Goal: Task Accomplishment & Management: Use online tool/utility

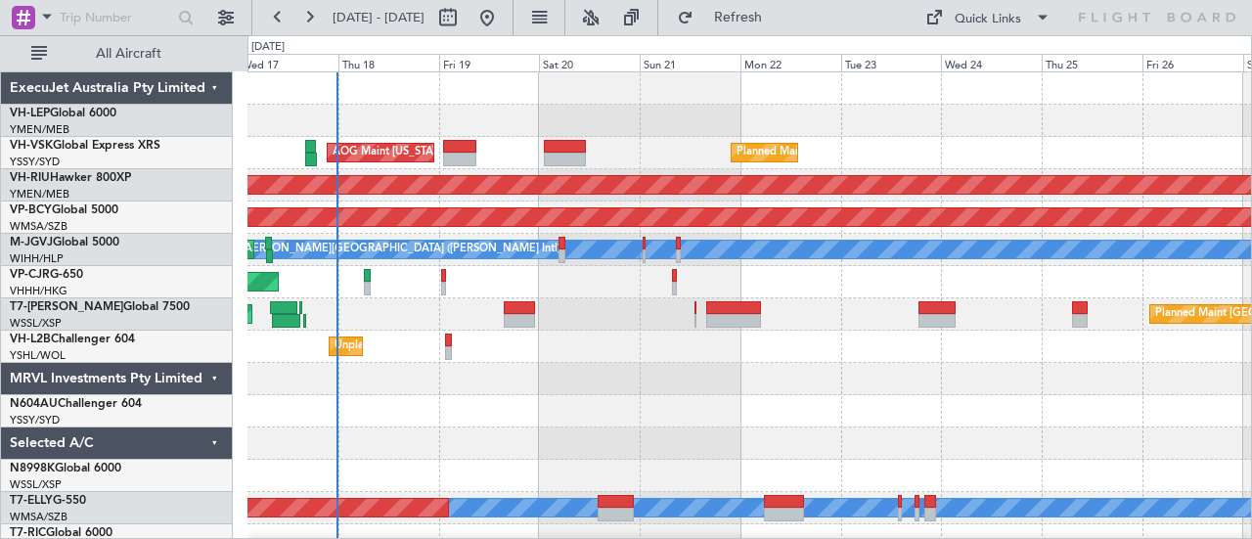
click at [229, 212] on div "Planned Maint Sydney ([PERSON_NAME] Intl) AOG Maint [US_STATE][GEOGRAPHIC_DATA]…" at bounding box center [626, 287] width 1252 height 504
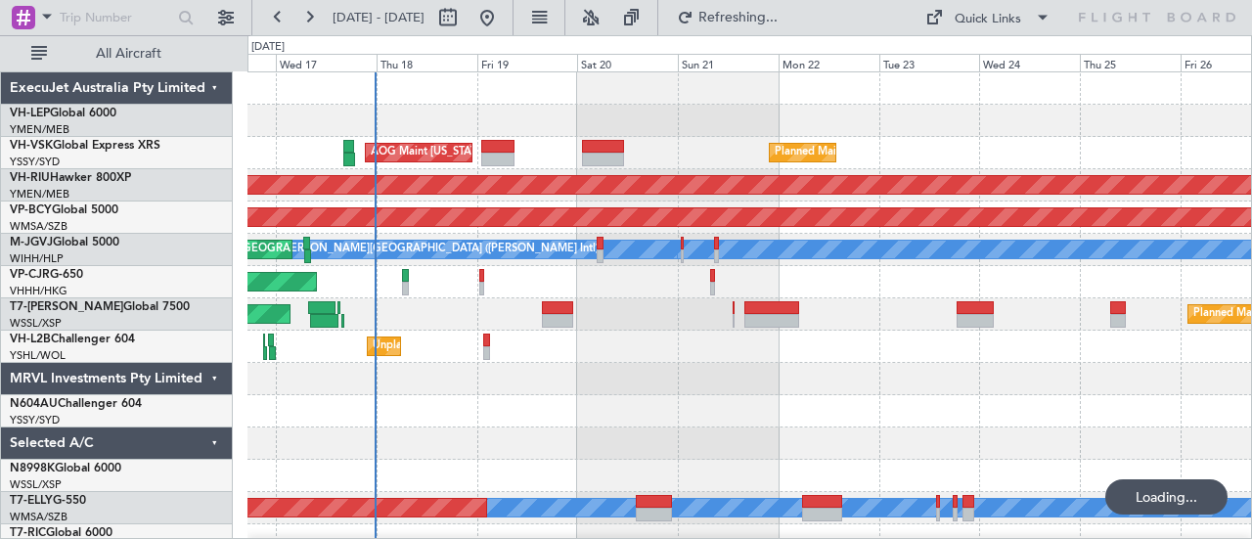
click at [582, 167] on div "Planned Maint Sydney ([PERSON_NAME] Intl) AOG Maint [US_STATE][GEOGRAPHIC_DATA]…" at bounding box center [749, 153] width 1005 height 32
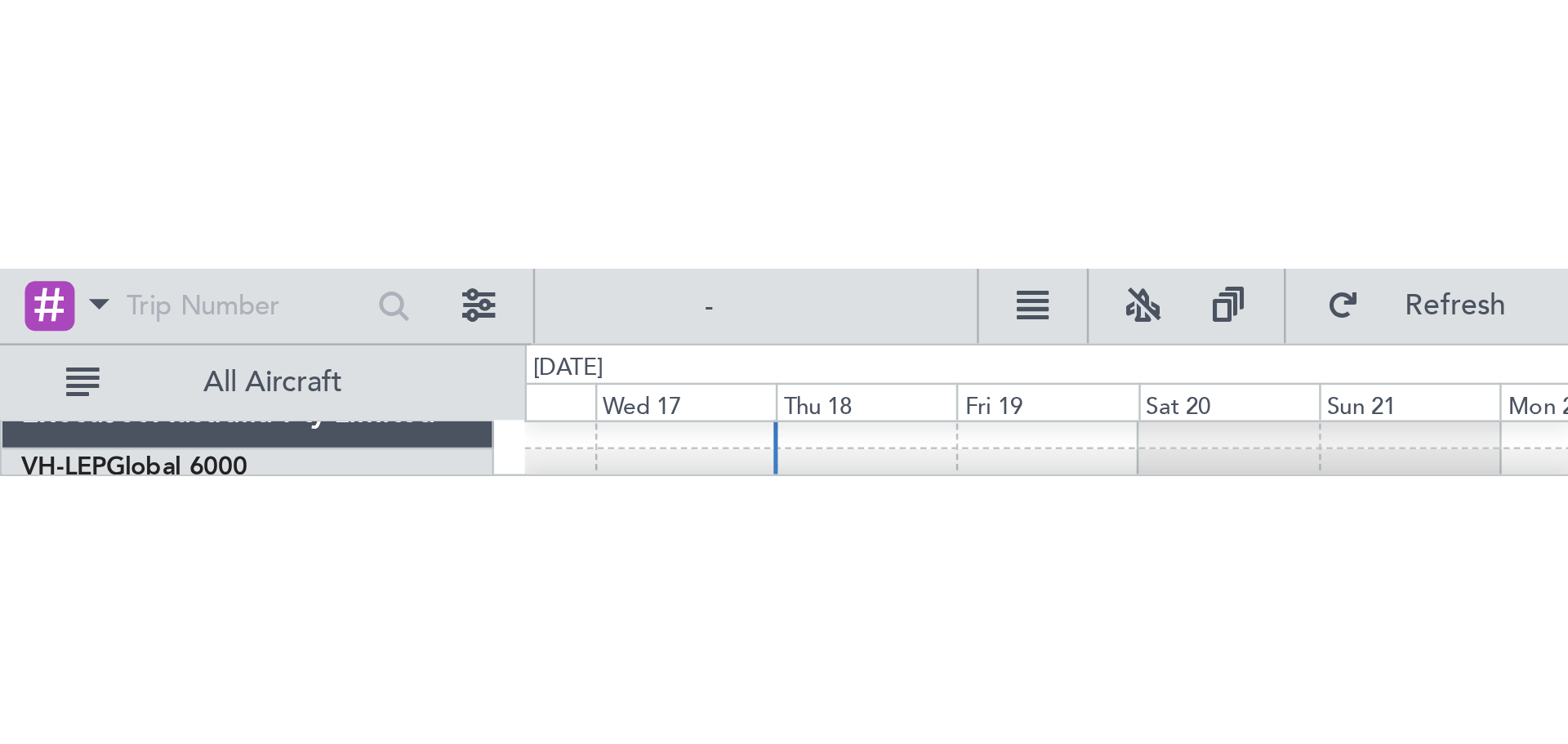
scroll to position [17, 0]
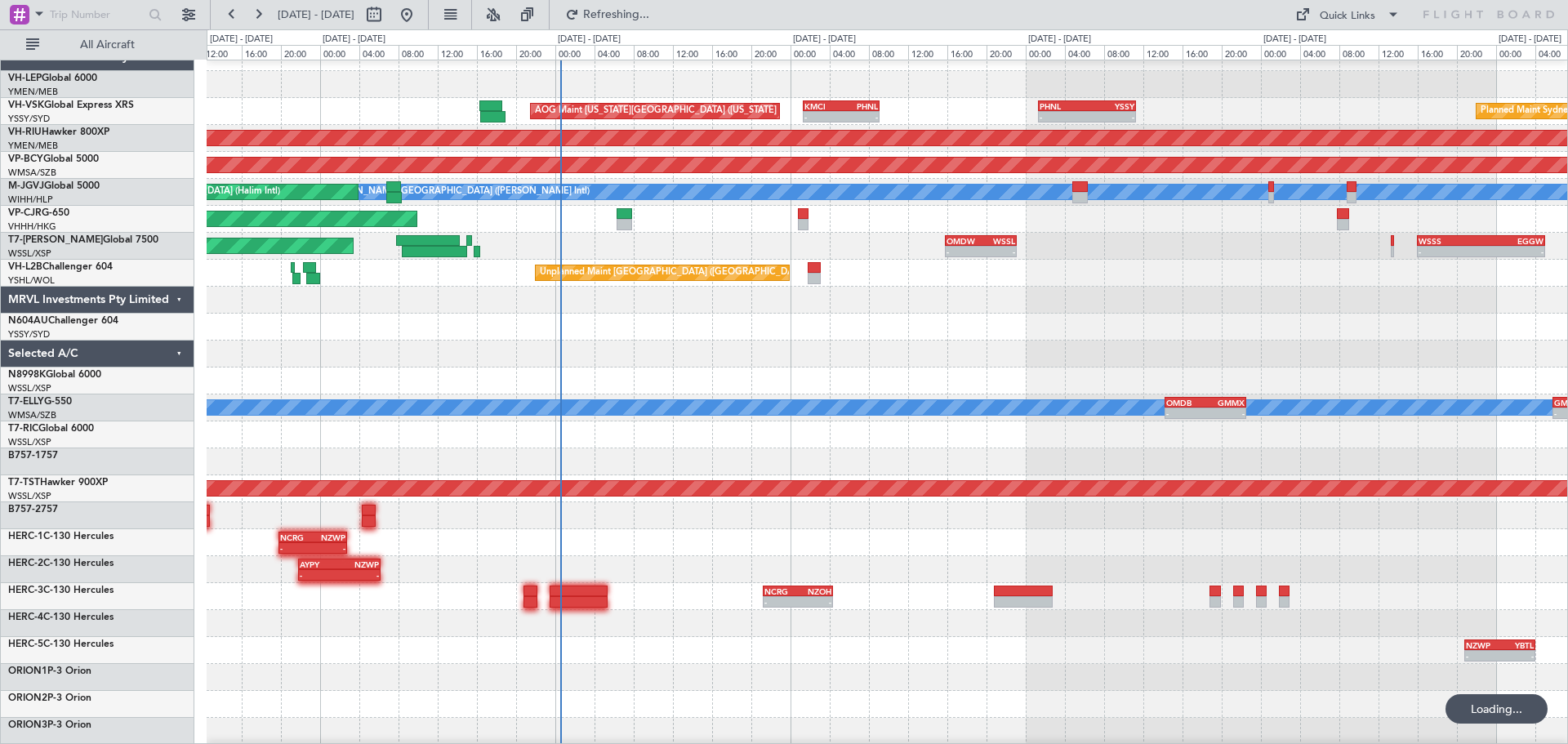
click at [959, 356] on div "Planned Maint Sydney ([PERSON_NAME] Intl) AOG Maint [US_STATE][GEOGRAPHIC_DATA]…" at bounding box center [887, 488] width 1361 height 889
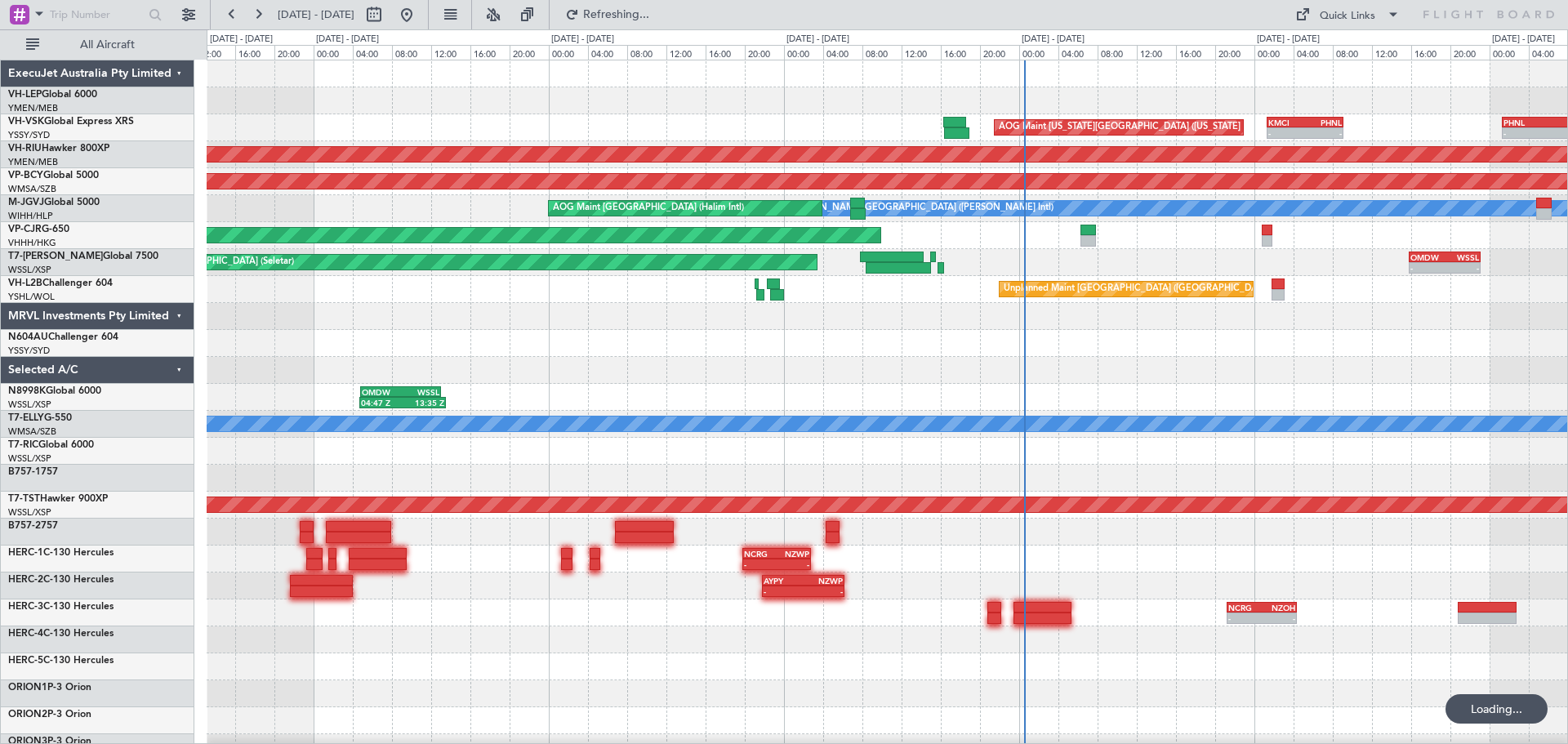
click at [961, 303] on div "AOG Maint [US_STATE][GEOGRAPHIC_DATA] ([US_STATE] City Intl) - - KMCI 01:20 Z P…" at bounding box center [887, 504] width 1361 height 889
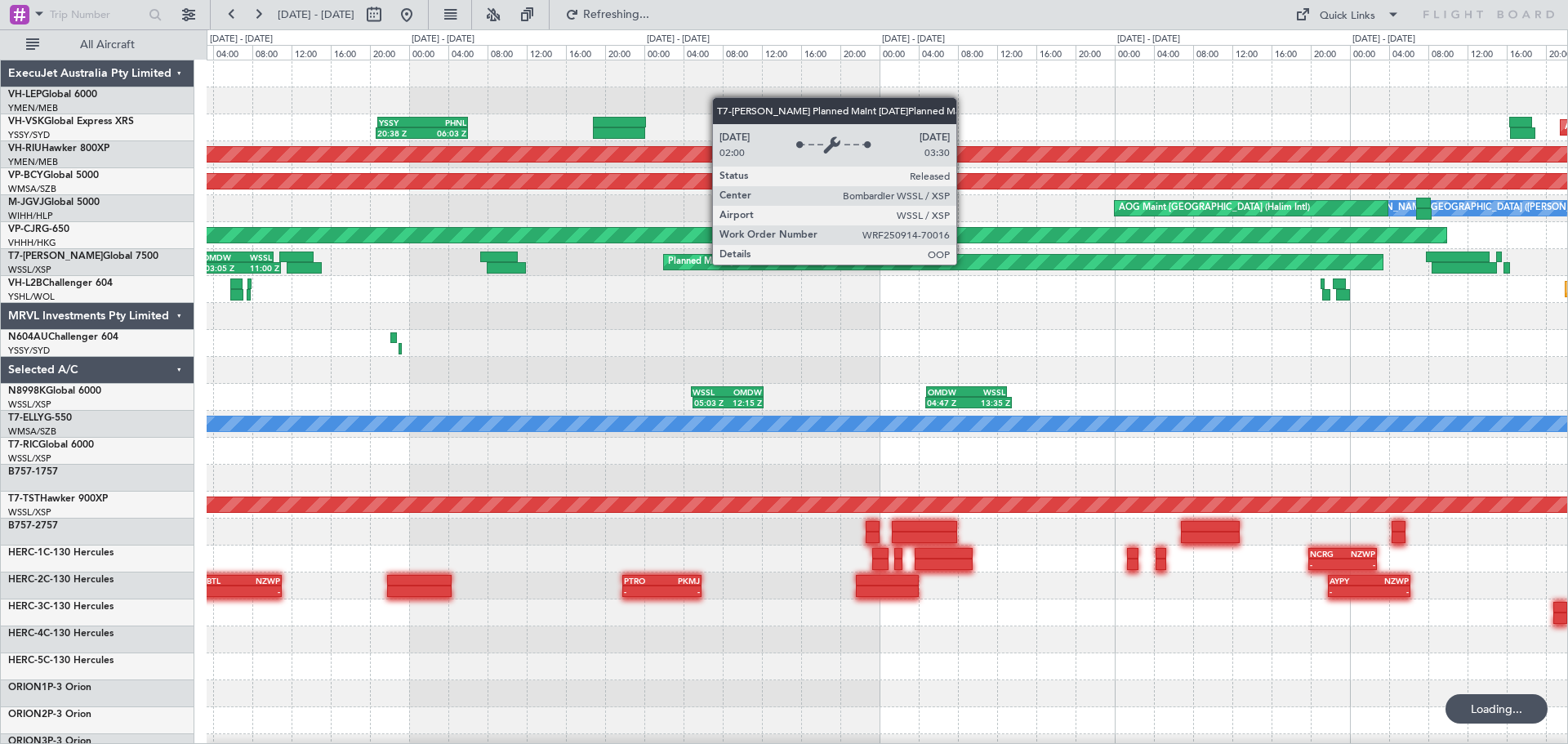
click at [992, 252] on div "AOG Maint [US_STATE][GEOGRAPHIC_DATA] ([US_STATE] City Intl) YSSY 20:50 Z PHNL …" at bounding box center [887, 504] width 1361 height 889
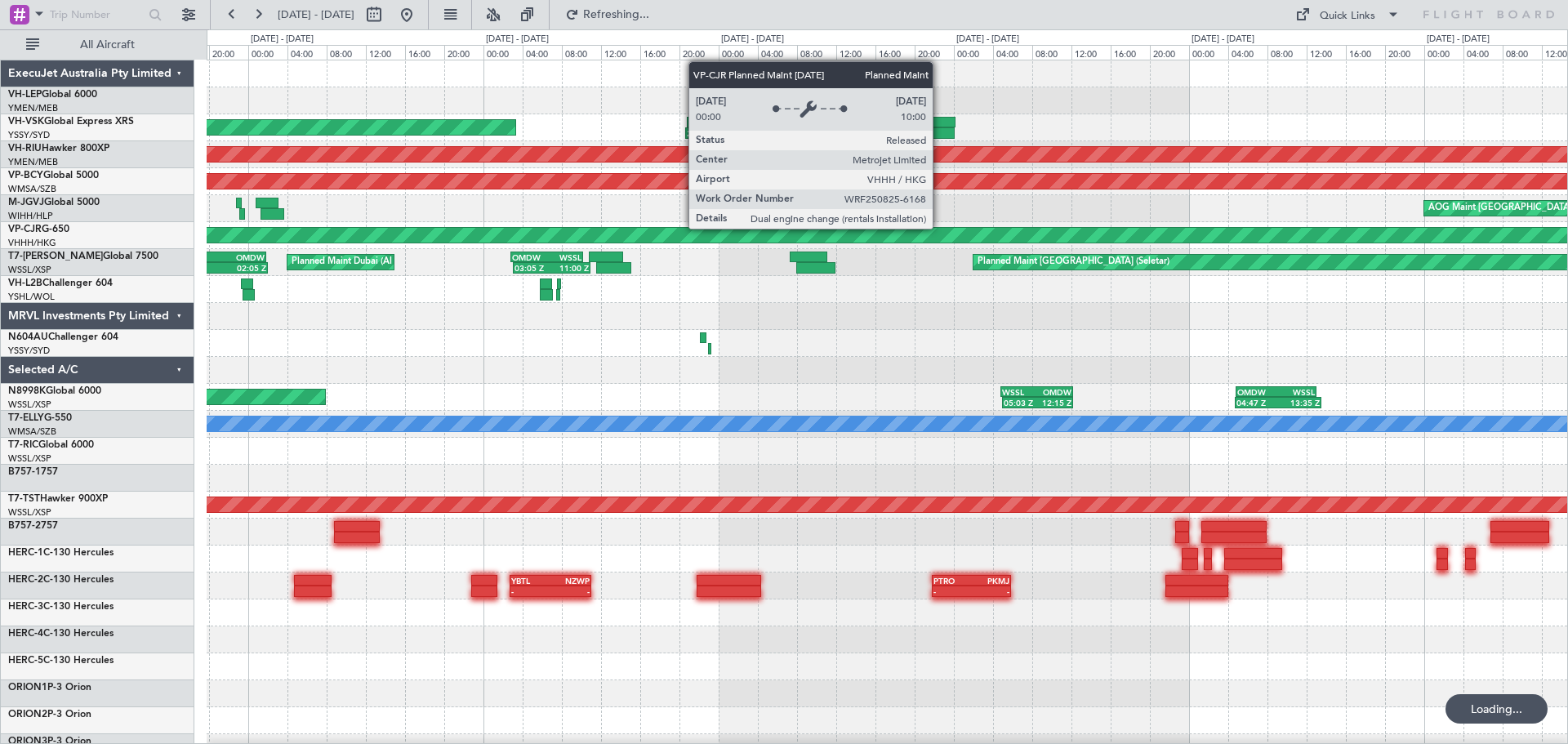
click at [1044, 225] on div "YSSY 20:50 Z PHNL 06:05 Z 20:38 Z 06:03 Z Unplanned Maint Sydney ([PERSON_NAME]…" at bounding box center [887, 504] width 1361 height 889
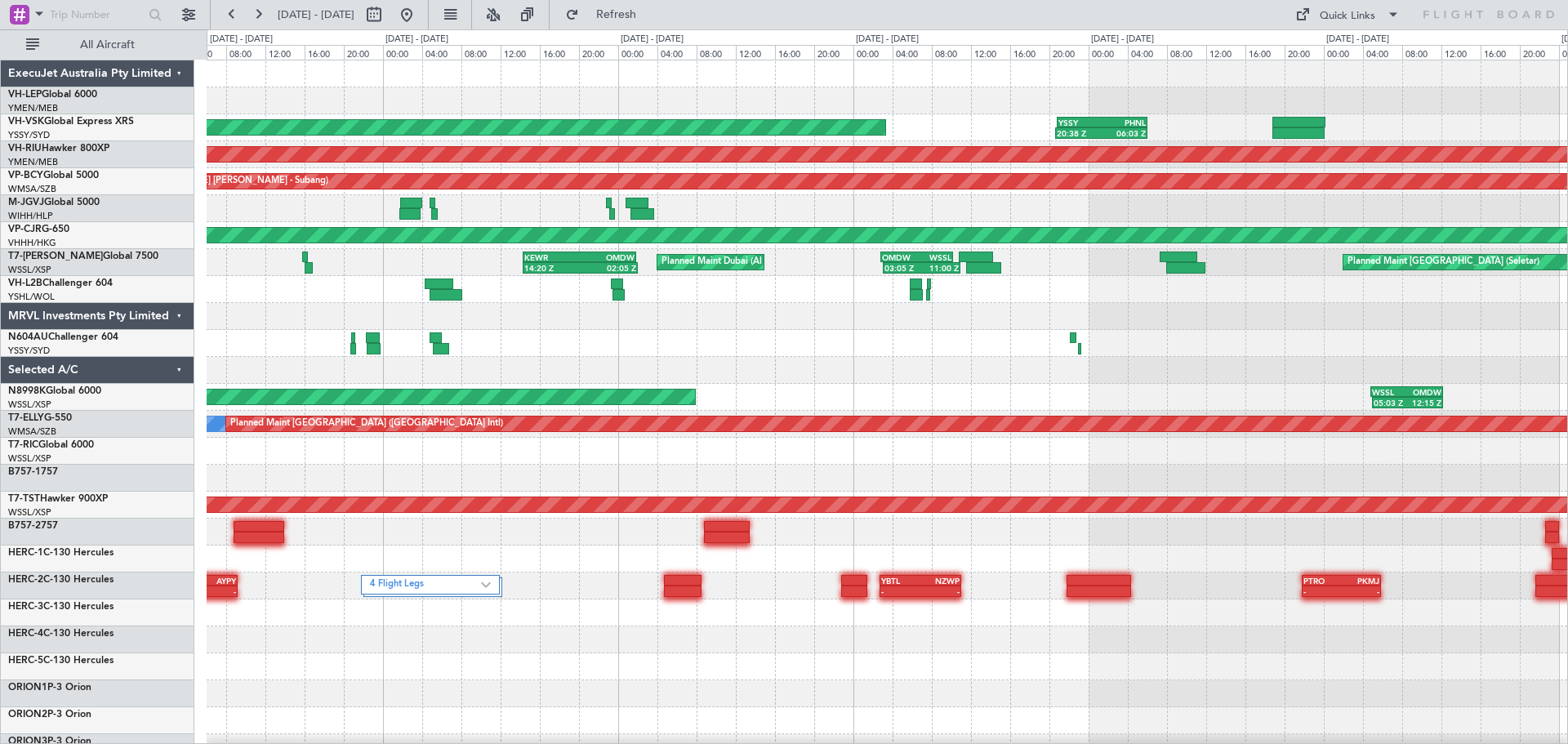
click at [965, 215] on div "Unplanned Maint Wichita (Wichita Mid-continent) Unplanned Maint Sydney ([PERSON…" at bounding box center [887, 504] width 1361 height 889
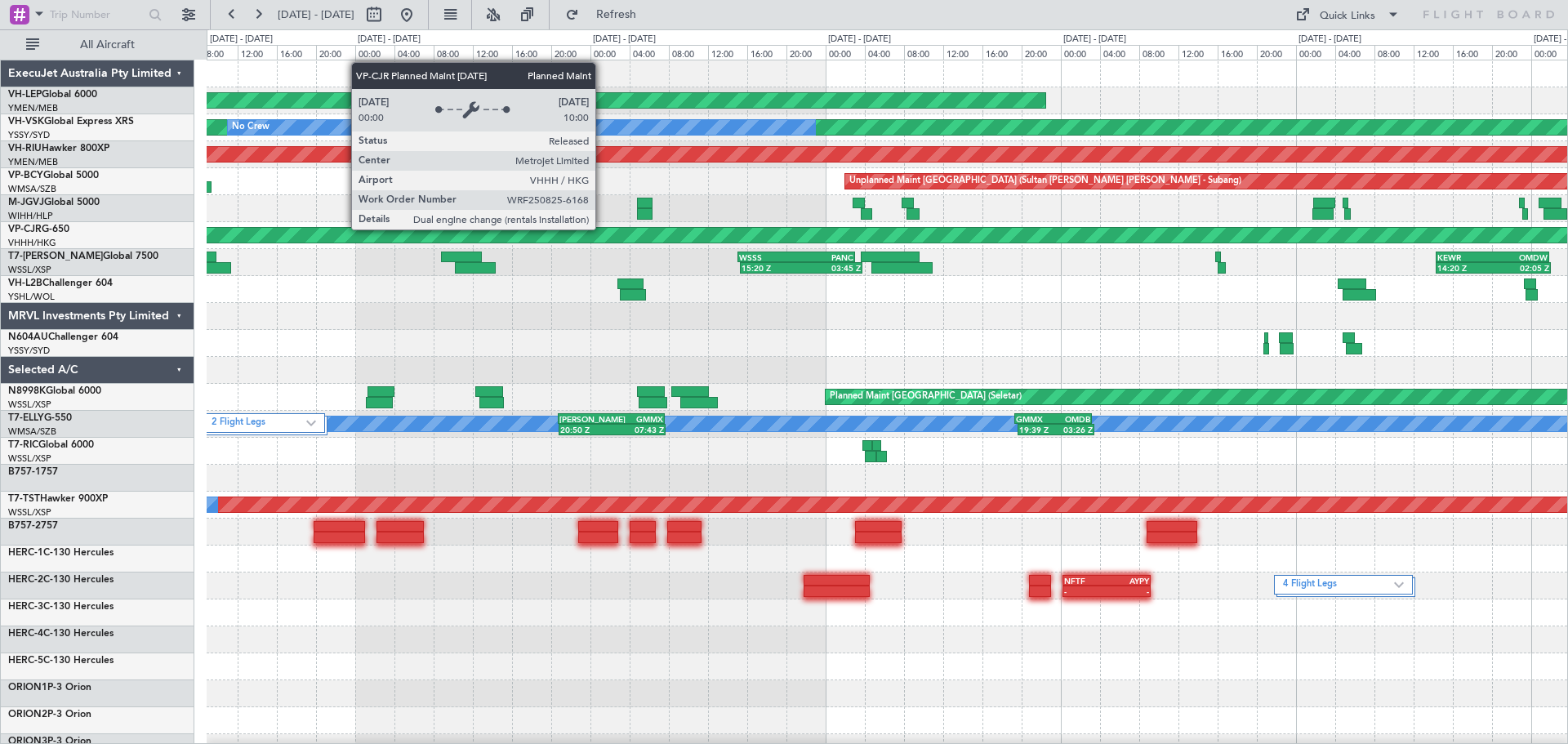
click at [1044, 285] on div "Unplanned Maint Wichita (Wichita Mid-continent) Unplanned Maint Sydney ([PERSON…" at bounding box center [887, 504] width 1361 height 889
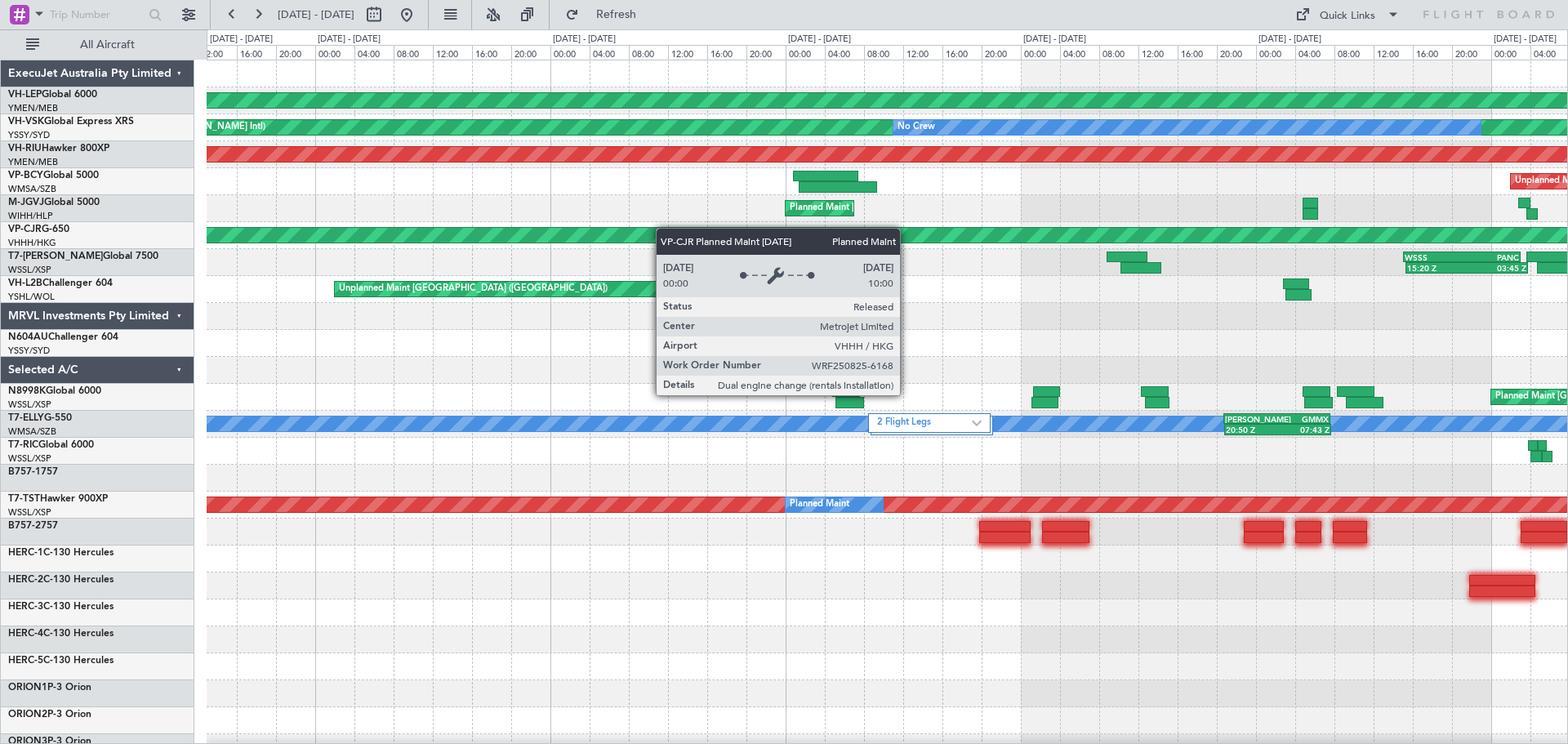
click at [864, 242] on div "Unplanned Maint Wichita (Wichita Mid-continent) Unplanned Maint Sydney ([PERSON…" at bounding box center [887, 504] width 1361 height 889
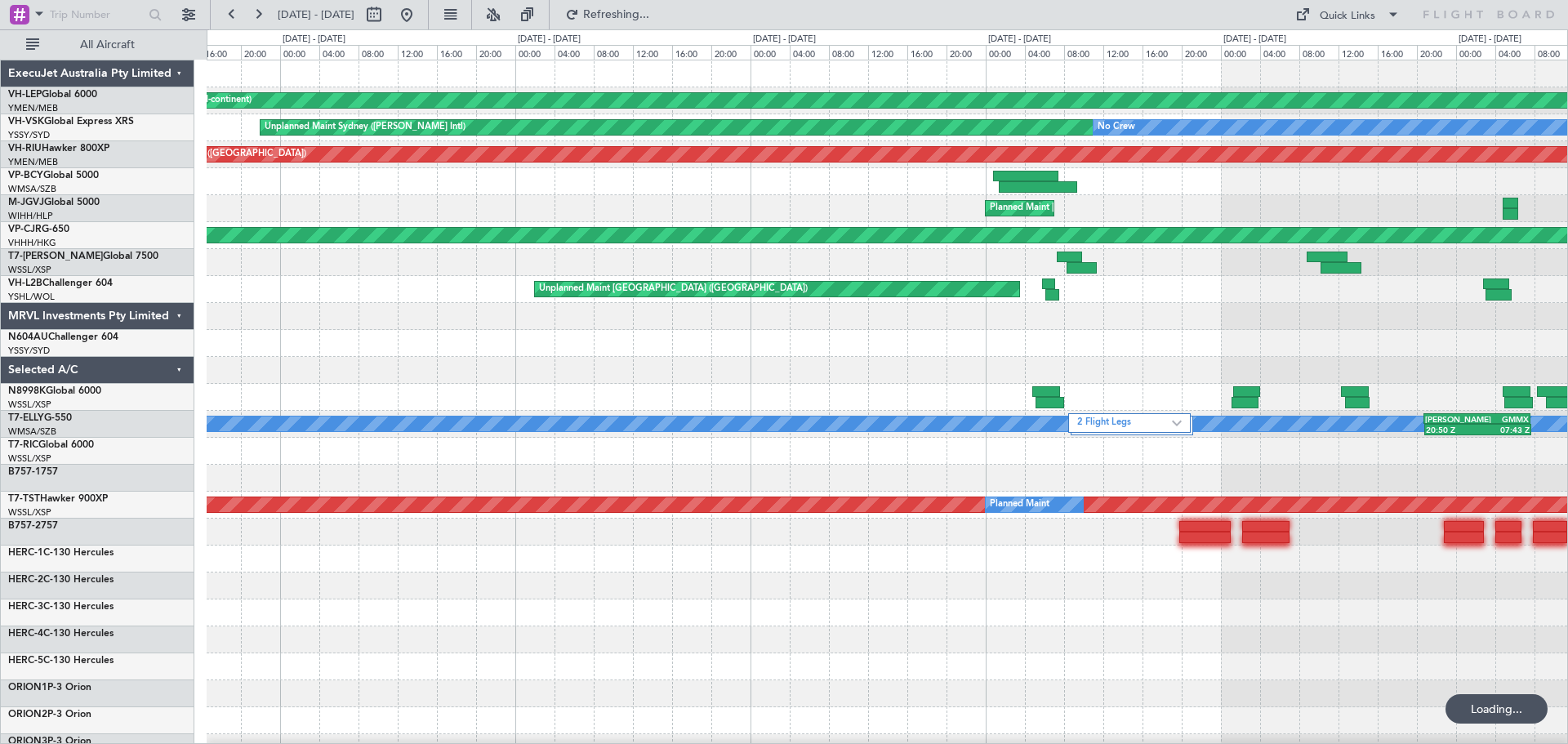
click at [944, 294] on div "Unplanned Maint Wichita (Wichita Mid-continent) Unplanned Maint Sydney ([PERSON…" at bounding box center [887, 504] width 1361 height 889
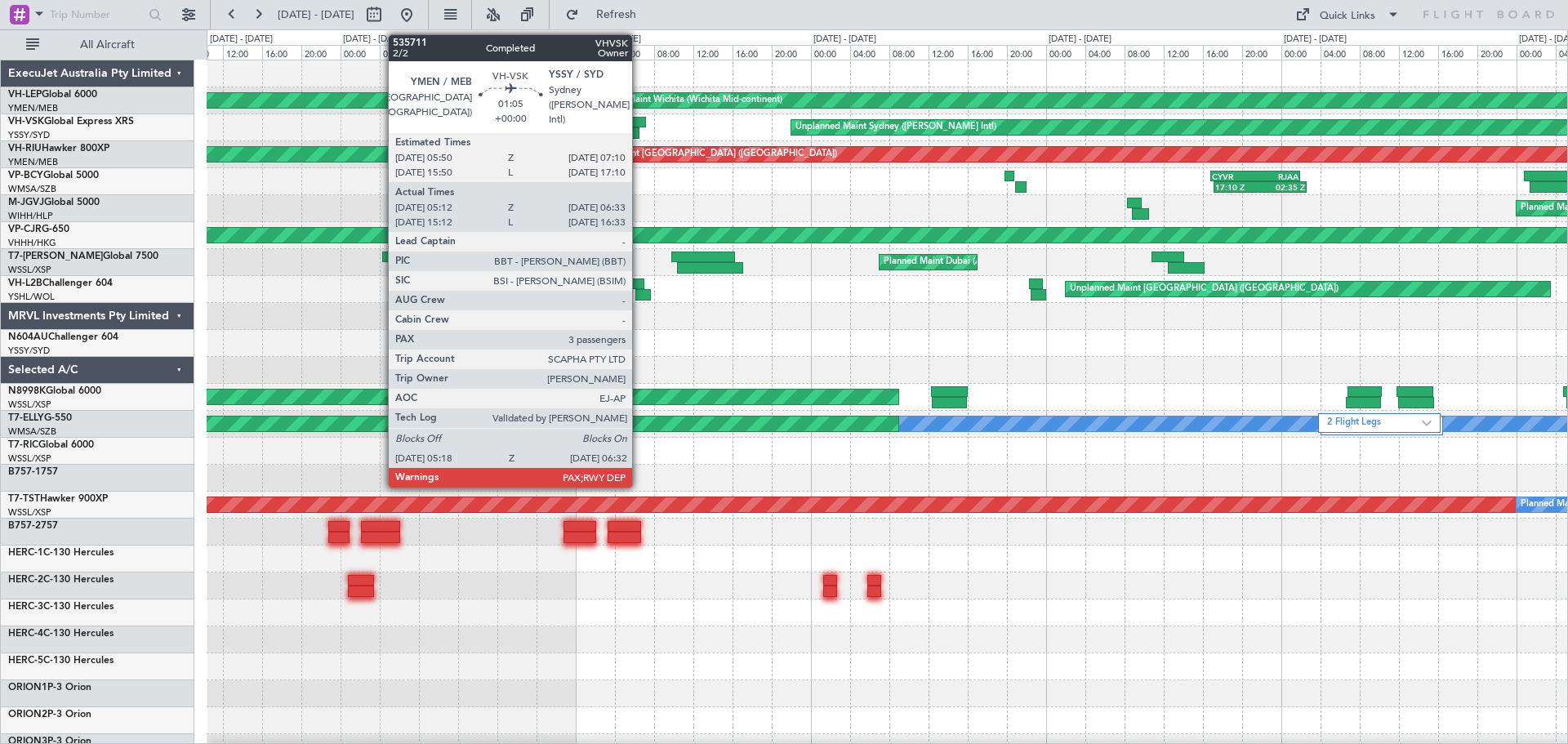
click at [640, 119] on div at bounding box center [639, 123] width 13 height 12
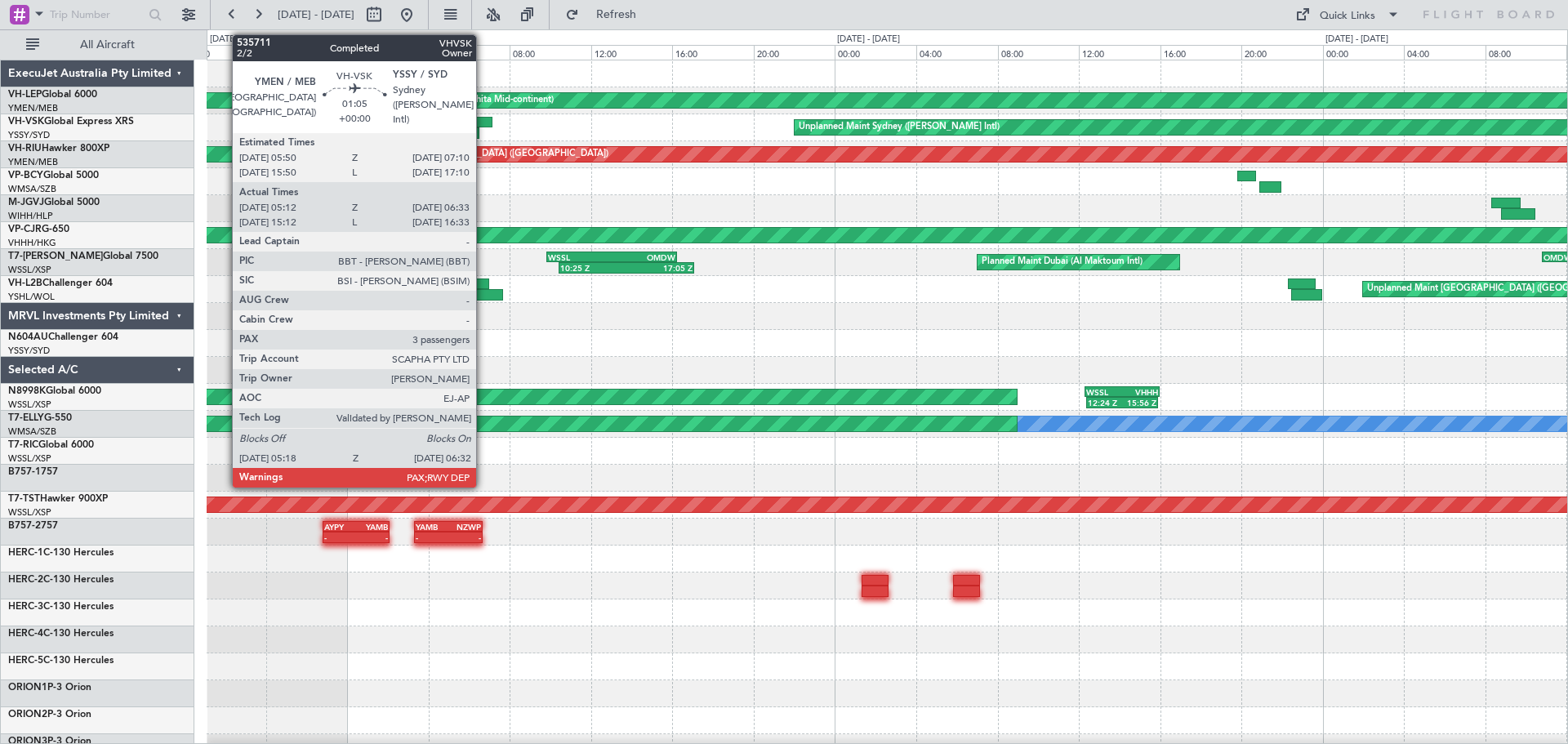
click at [483, 119] on div at bounding box center [478, 123] width 28 height 12
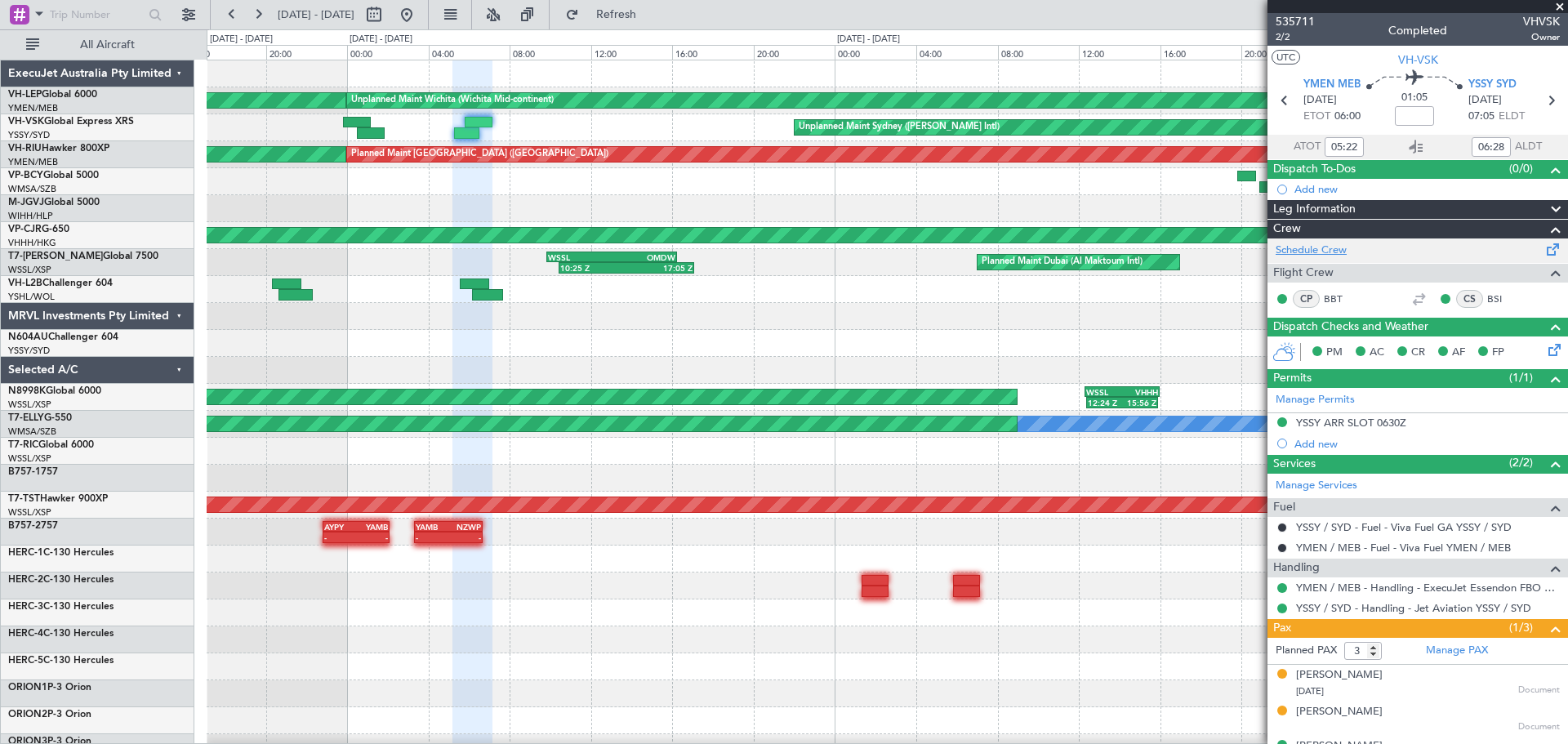
click at [1044, 245] on link "Schedule Crew" at bounding box center [1311, 251] width 71 height 17
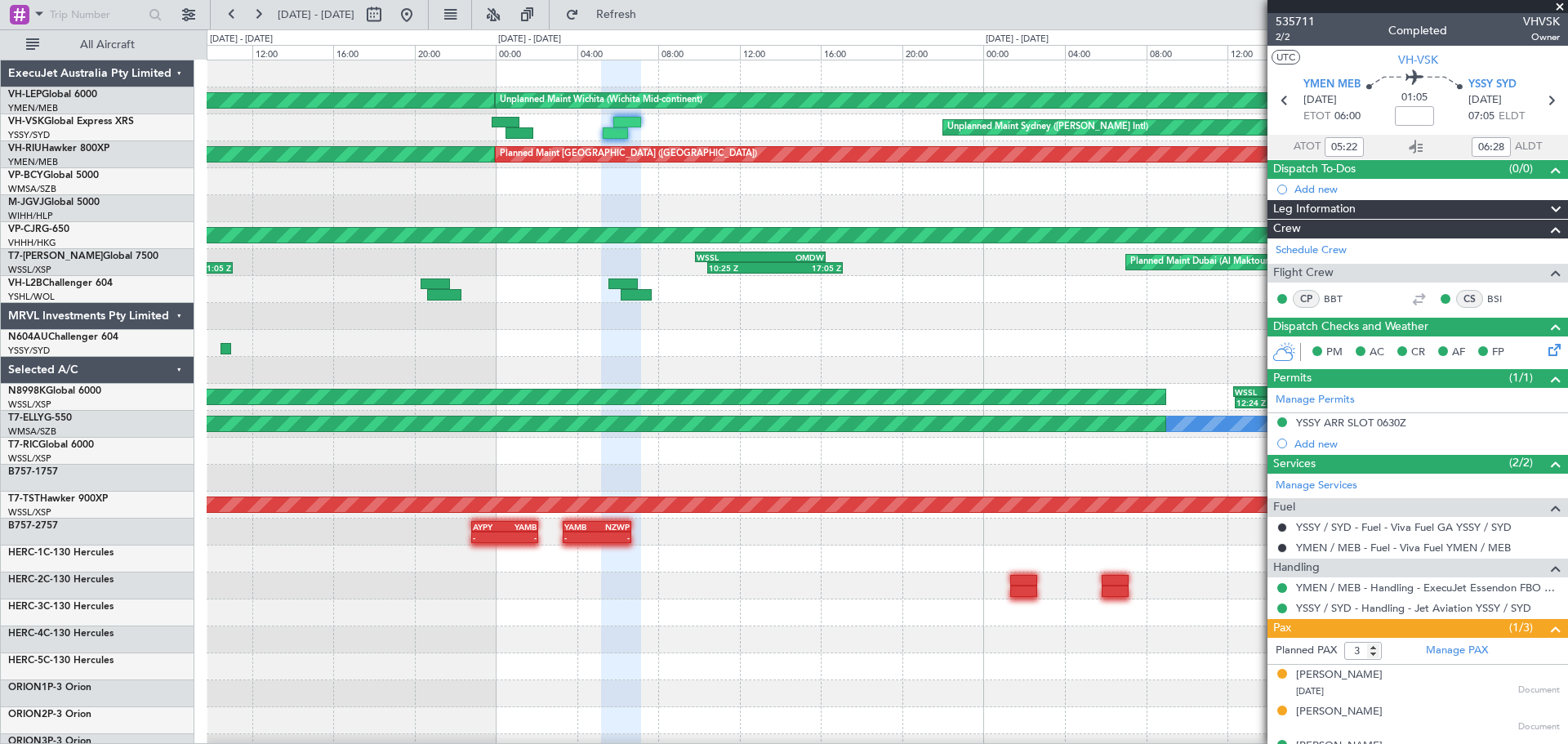
click at [609, 150] on div "Unplanned Maint Wichita (Wichita Mid-continent) Unplanned Maint Wichita (Wichit…" at bounding box center [887, 504] width 1361 height 889
